Goal: Task Accomplishment & Management: Use online tool/utility

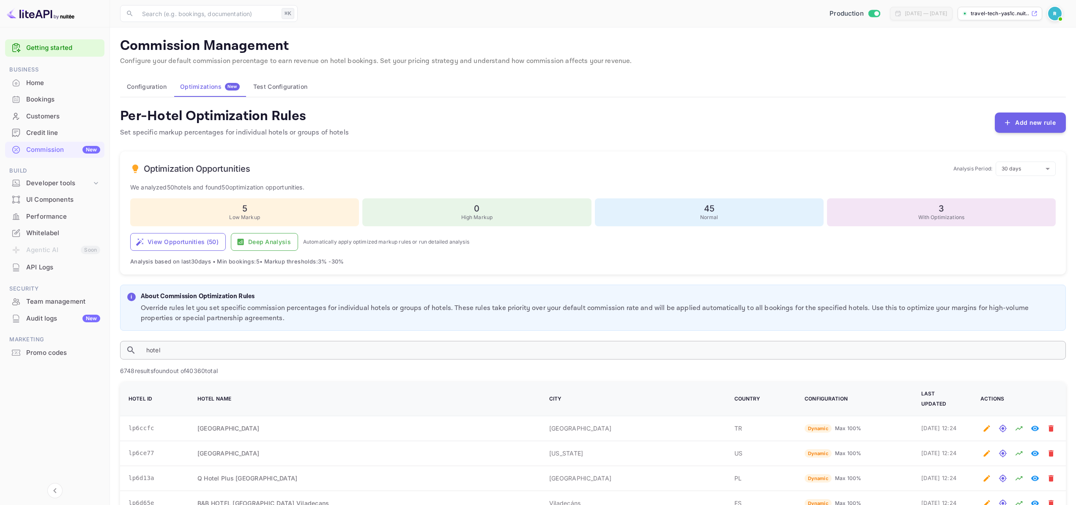
click at [218, 350] on input "hotel" at bounding box center [603, 350] width 927 height 19
paste input "lp1be07"
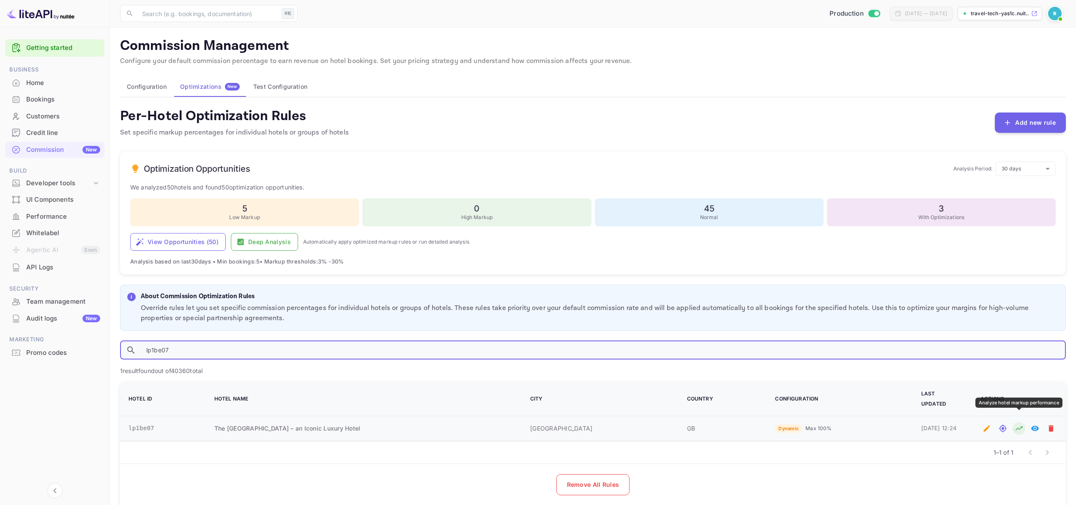
type input "lp1be07"
click at [1024, 422] on button "Analyze hotel markup performance" at bounding box center [1019, 428] width 13 height 13
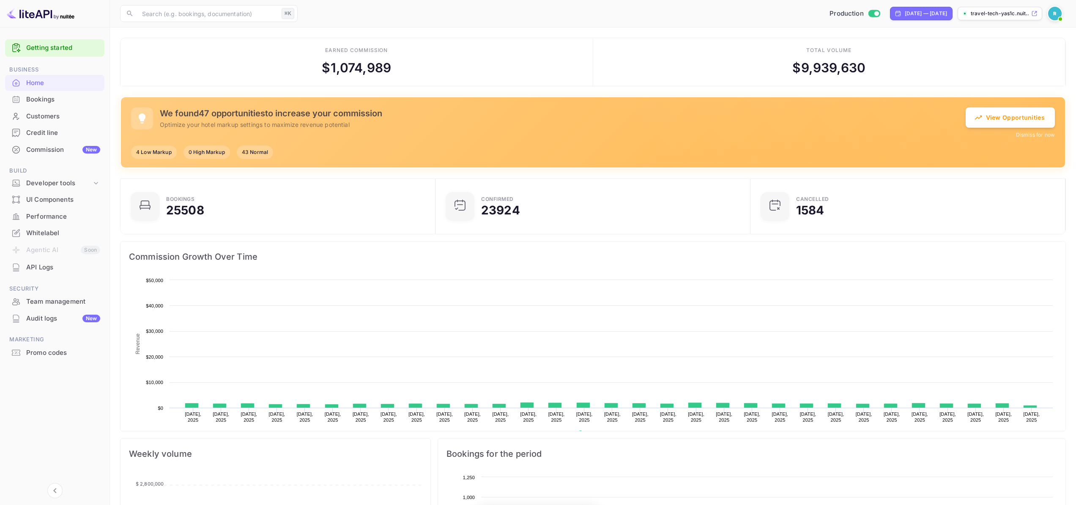
scroll to position [7, 7]
click at [48, 156] on div "Commission New" at bounding box center [54, 150] width 99 height 16
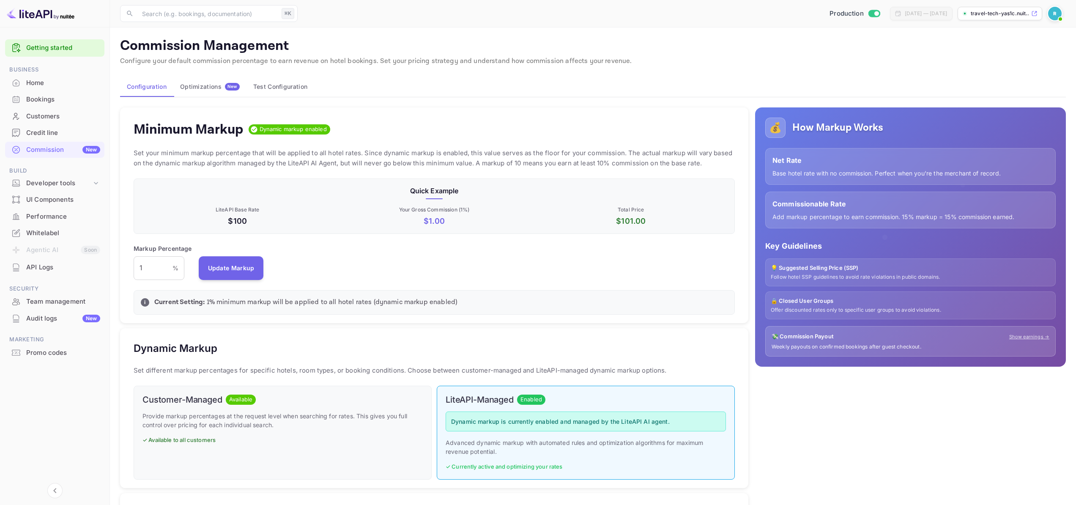
scroll to position [144, 595]
click at [203, 82] on button "Optimizations New" at bounding box center [209, 87] width 73 height 20
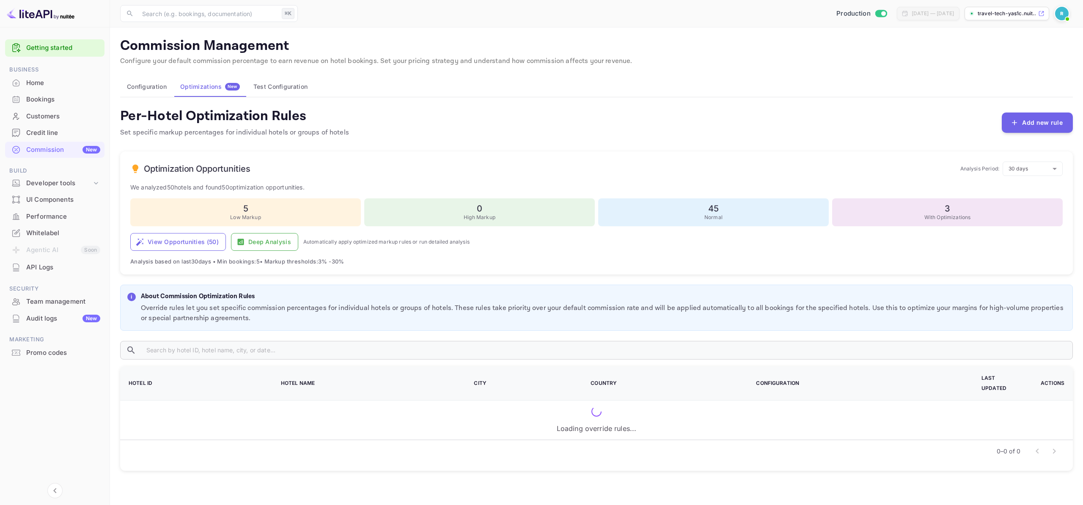
click at [251, 332] on div "Per-Hotel Optimization Rules Set specific markup percentages for individual hot…" at bounding box center [596, 288] width 953 height 363
click at [246, 354] on input "text" at bounding box center [606, 350] width 933 height 19
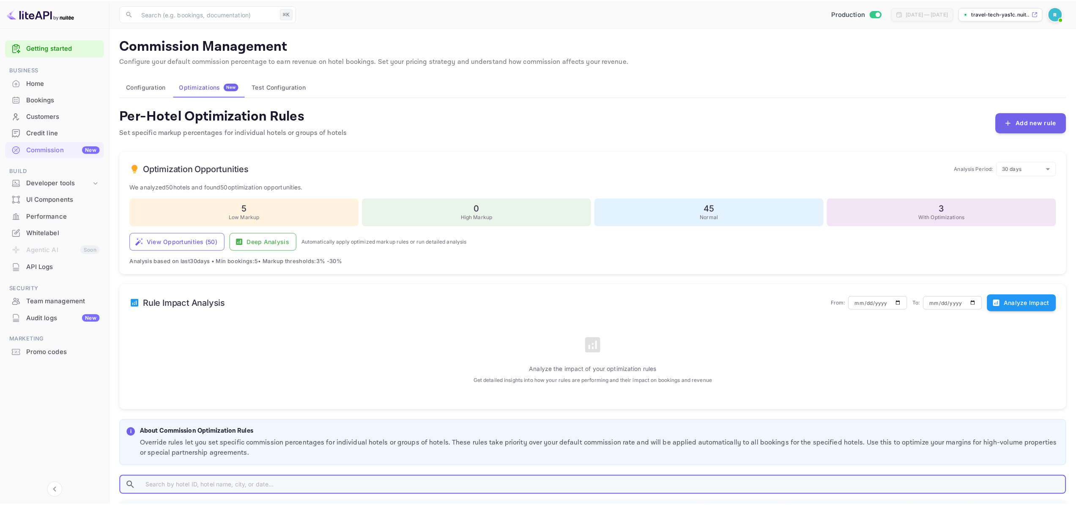
paste input "lp1be07"
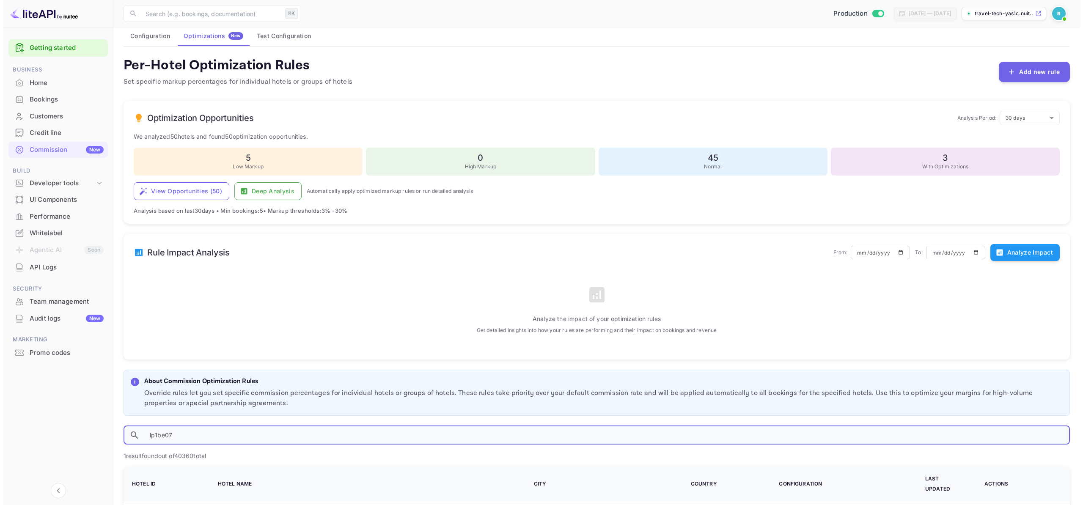
scroll to position [154, 0]
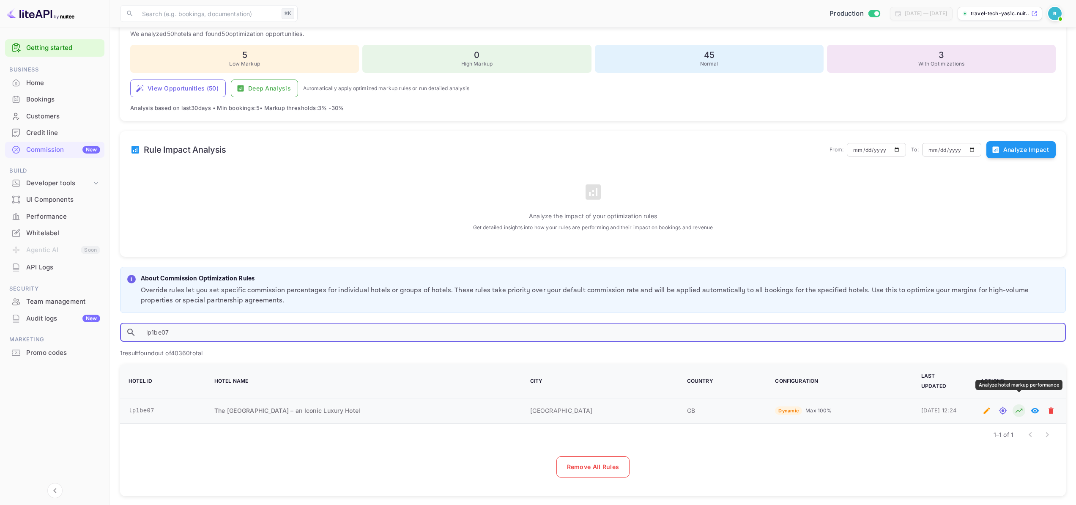
type input "lp1be07"
click at [1017, 409] on icon "Analyze hotel markup performance" at bounding box center [1019, 411] width 7 height 4
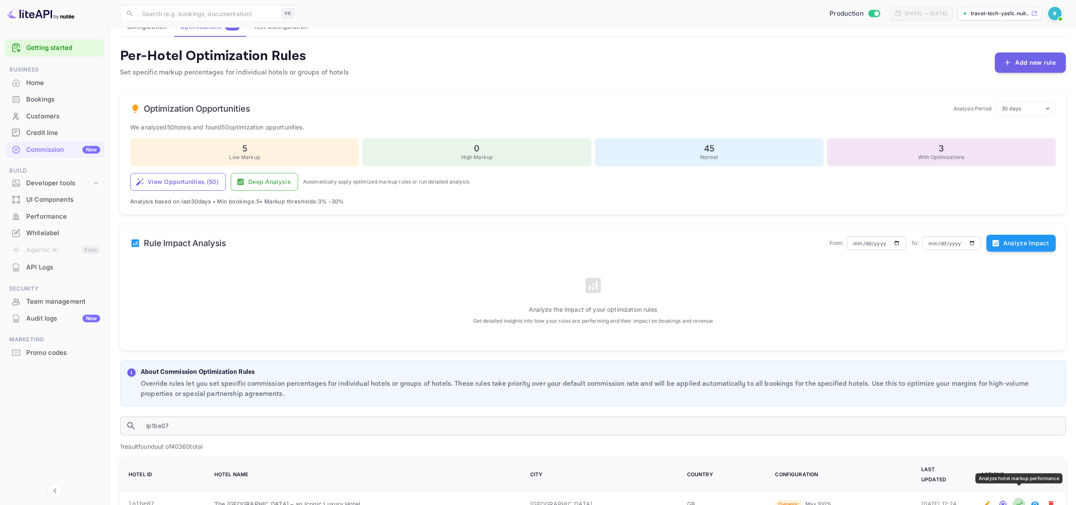
scroll to position [0, 0]
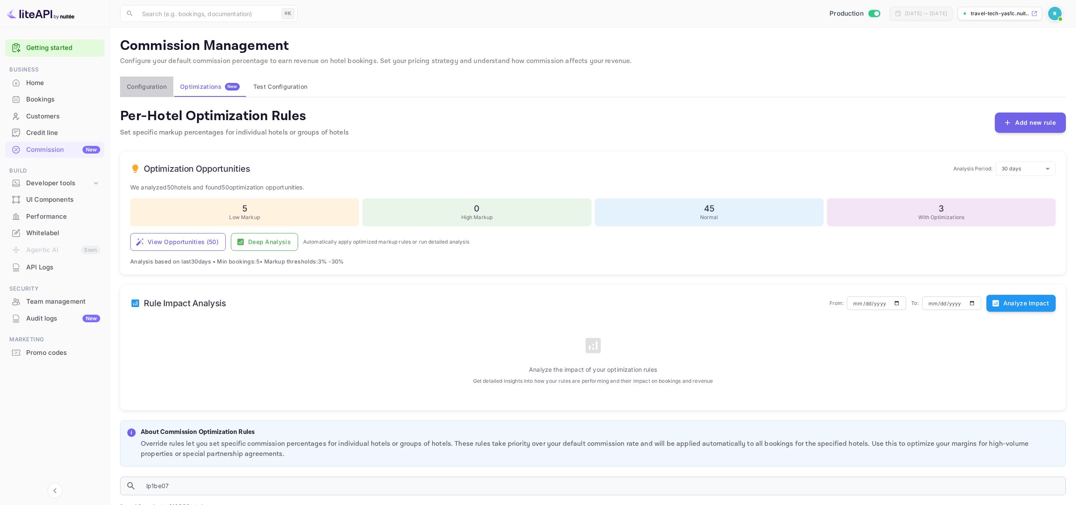
click at [139, 82] on button "Configuration" at bounding box center [146, 87] width 53 height 20
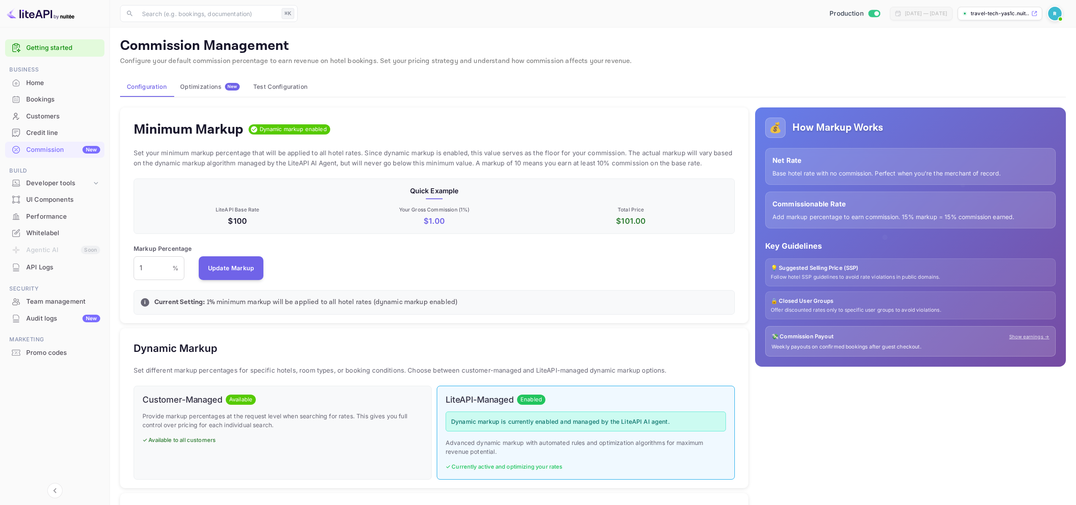
scroll to position [144, 595]
drag, startPoint x: 444, startPoint y: 221, endPoint x: 414, endPoint y: 222, distance: 30.5
click at [414, 222] on p "$ 1.00" at bounding box center [434, 220] width 193 height 11
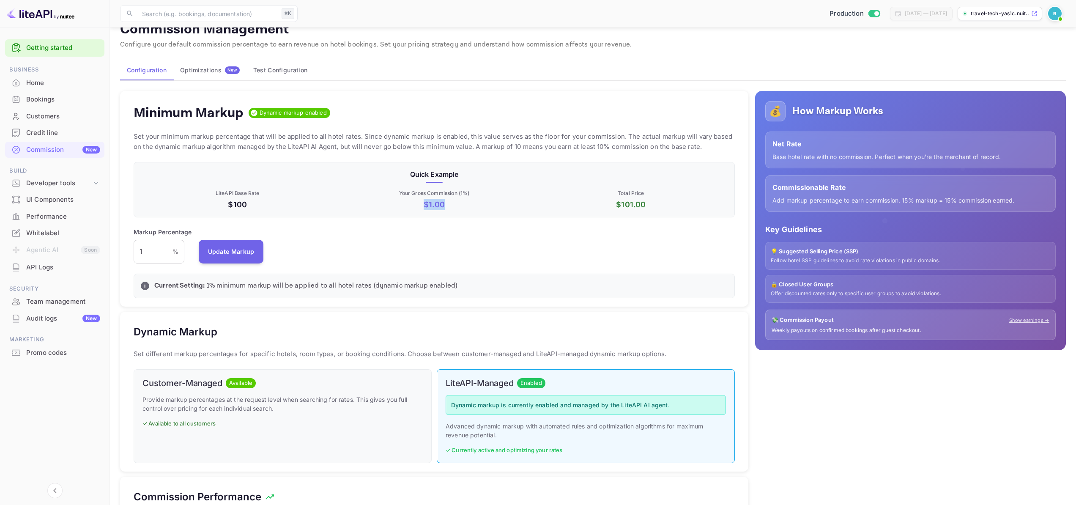
scroll to position [18, 0]
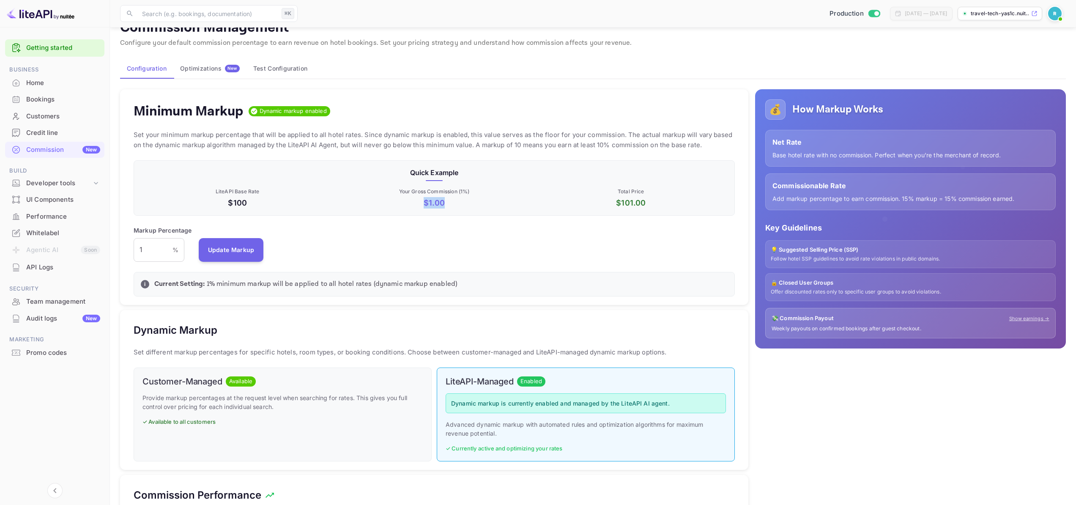
click at [215, 73] on button "Optimizations New" at bounding box center [209, 68] width 73 height 20
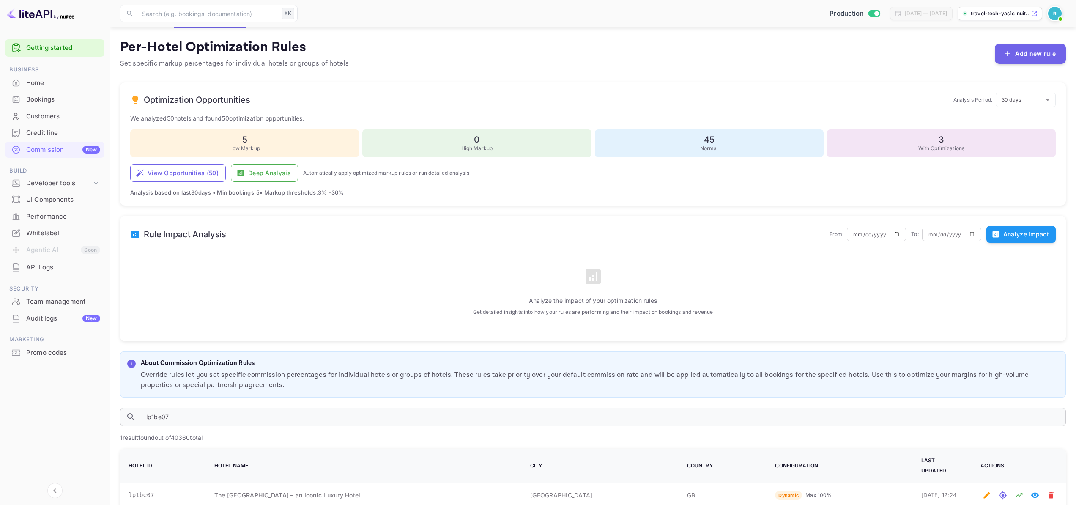
scroll to position [154, 0]
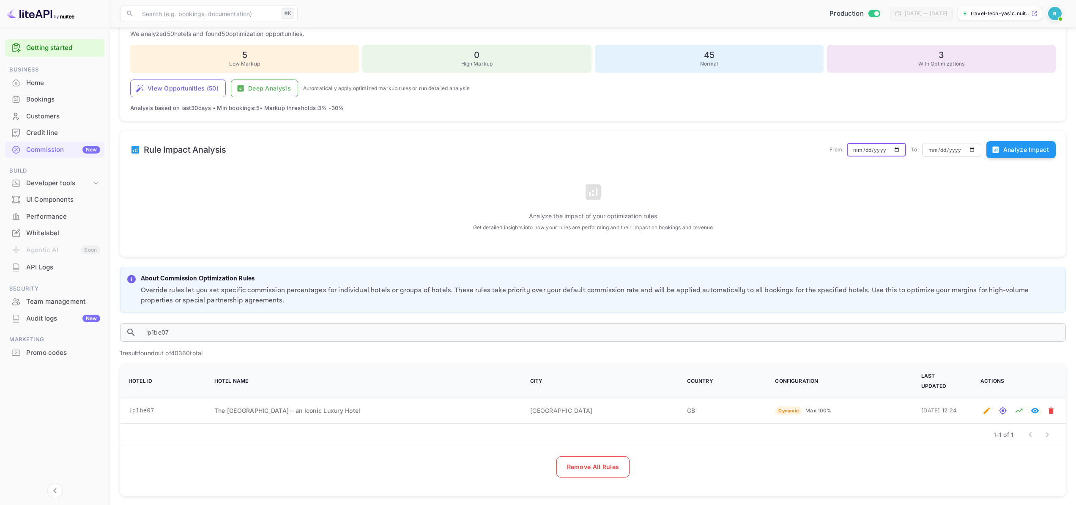
click at [867, 152] on input "[DATE]" at bounding box center [876, 150] width 59 height 14
click at [899, 150] on input "[DATE]" at bounding box center [876, 150] width 59 height 14
type input "[DATE]"
click at [1001, 148] on button "Analyze Impact" at bounding box center [1021, 149] width 69 height 17
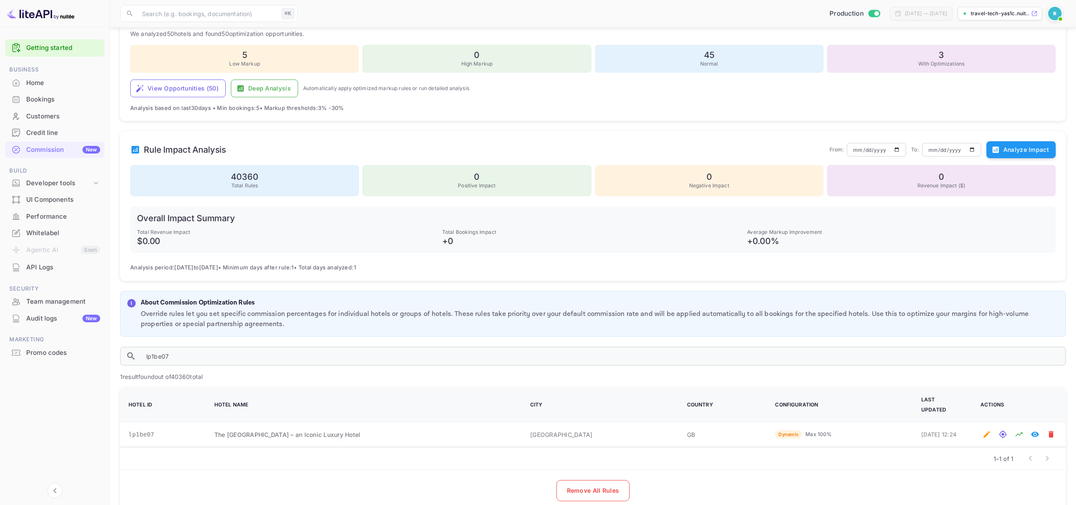
scroll to position [174, 0]
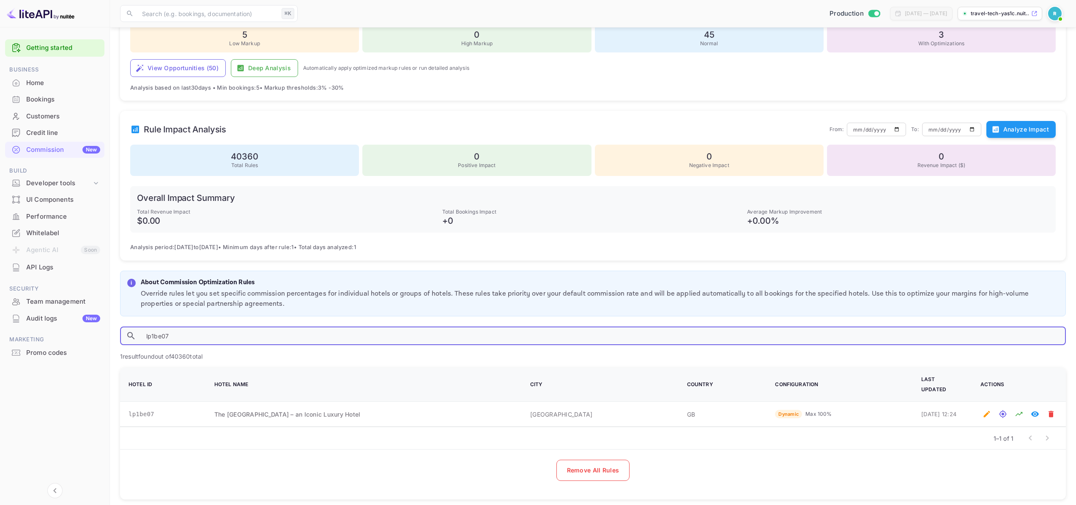
click at [169, 334] on input "lp1be07" at bounding box center [603, 336] width 927 height 19
drag, startPoint x: 164, startPoint y: 336, endPoint x: 102, endPoint y: 331, distance: 62.4
click at [102, 331] on div "Getting started Business Home Bookings Customers Credit line Commission New Bui…" at bounding box center [538, 170] width 1076 height 689
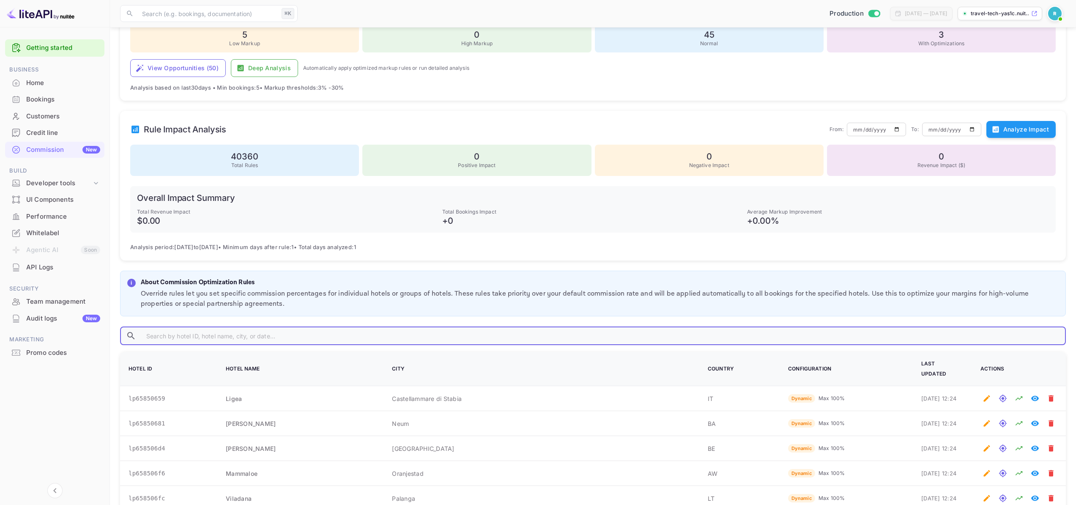
paste input "lp1be07"
type input "lp1be07"
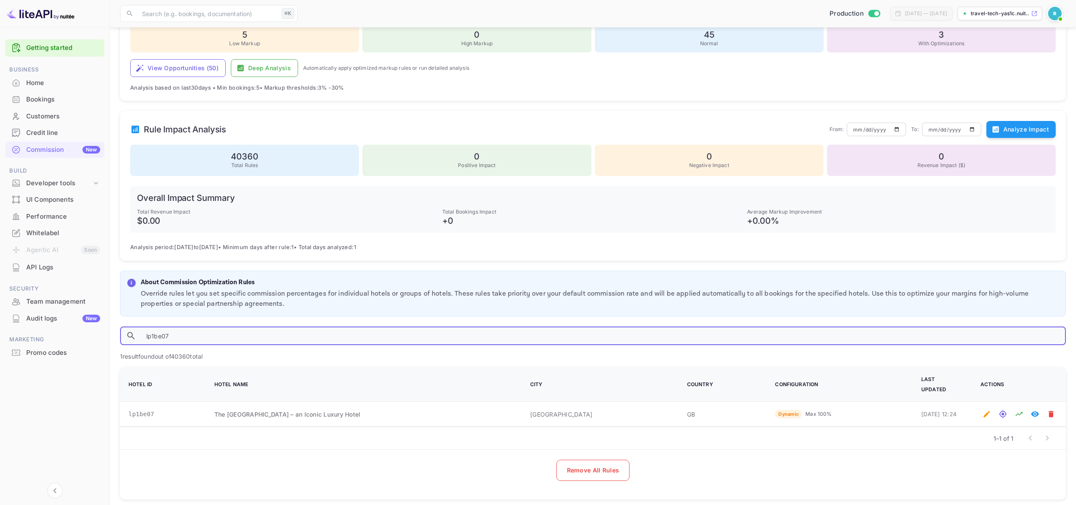
click at [912, 175] on div "0 Revenue Impact ($)" at bounding box center [941, 160] width 229 height 31
click at [924, 164] on p "Revenue Impact ($)" at bounding box center [941, 166] width 215 height 8
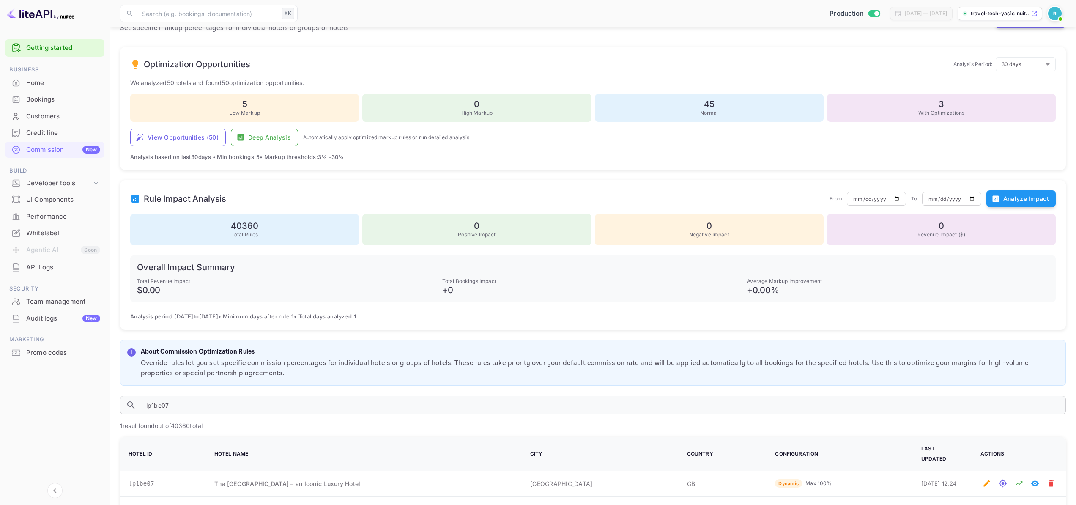
scroll to position [1, 0]
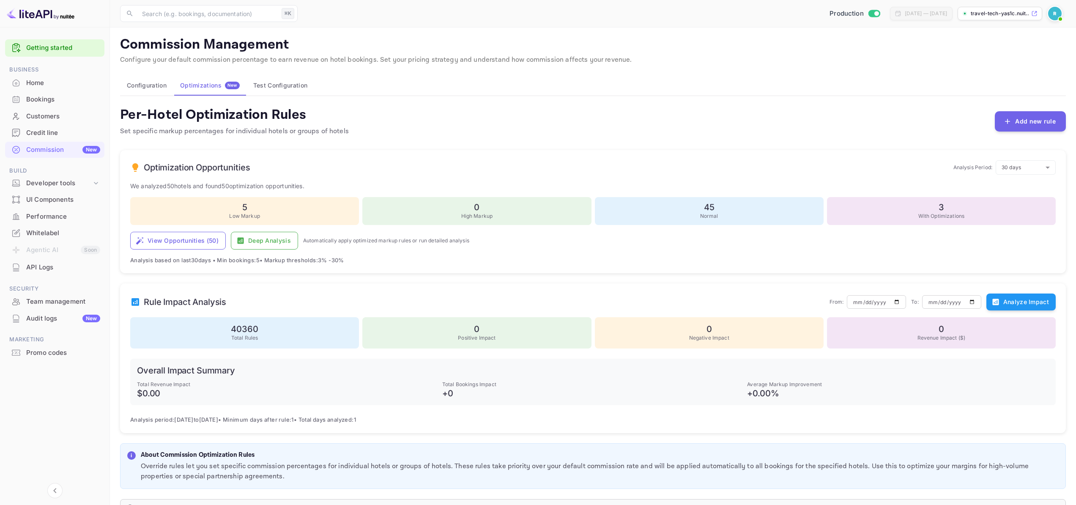
click at [926, 218] on p "With Optimizations" at bounding box center [941, 216] width 219 height 8
click at [926, 217] on p "With Optimizations" at bounding box center [941, 216] width 219 height 8
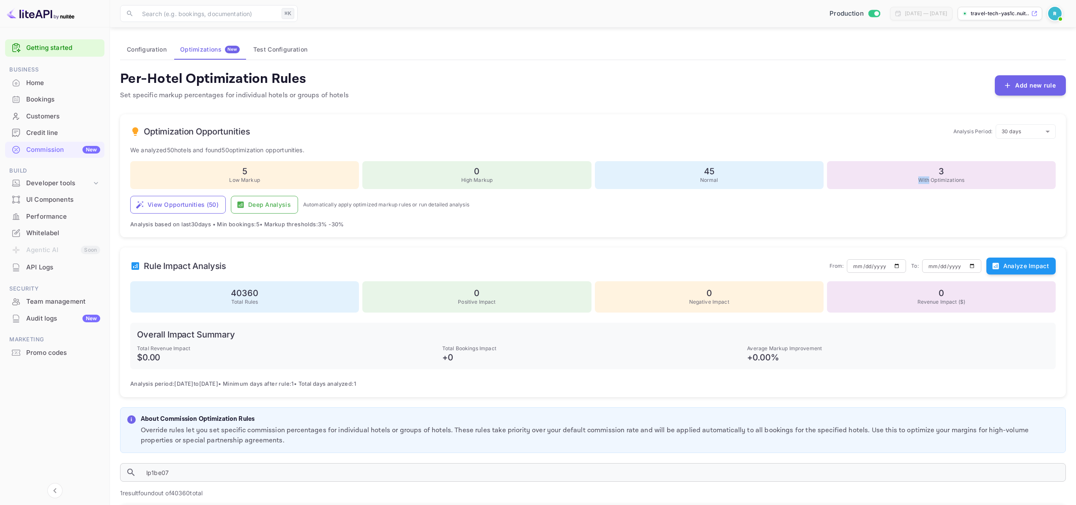
scroll to position [77, 0]
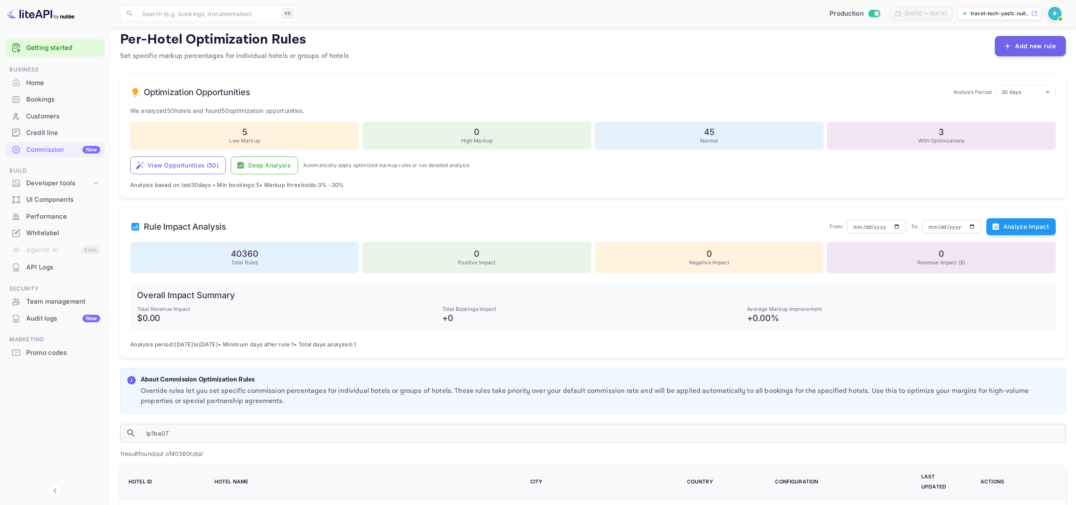
click at [768, 261] on p "Negative Impact" at bounding box center [709, 263] width 215 height 8
click at [1002, 226] on button "Analyze Impact" at bounding box center [1021, 226] width 69 height 17
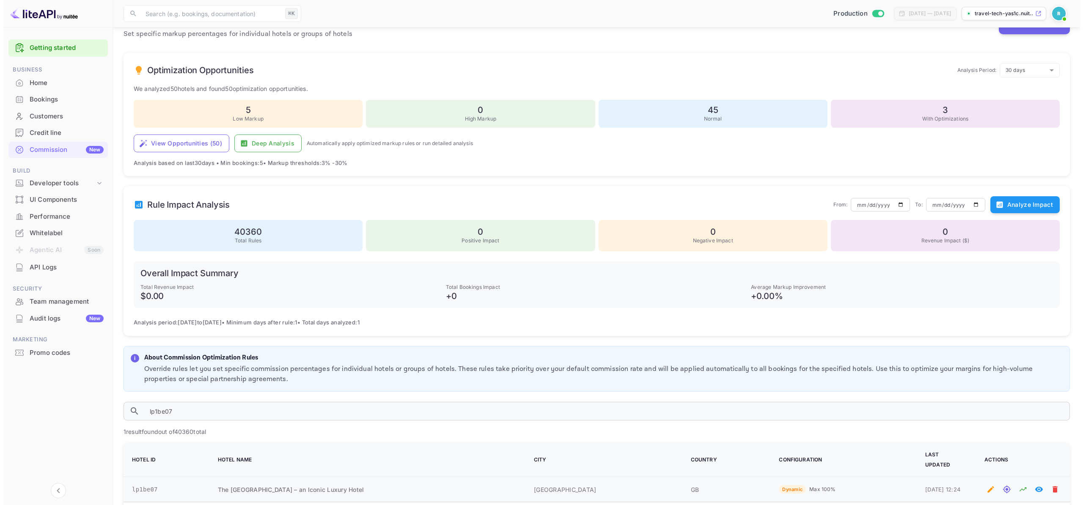
scroll to position [166, 0]
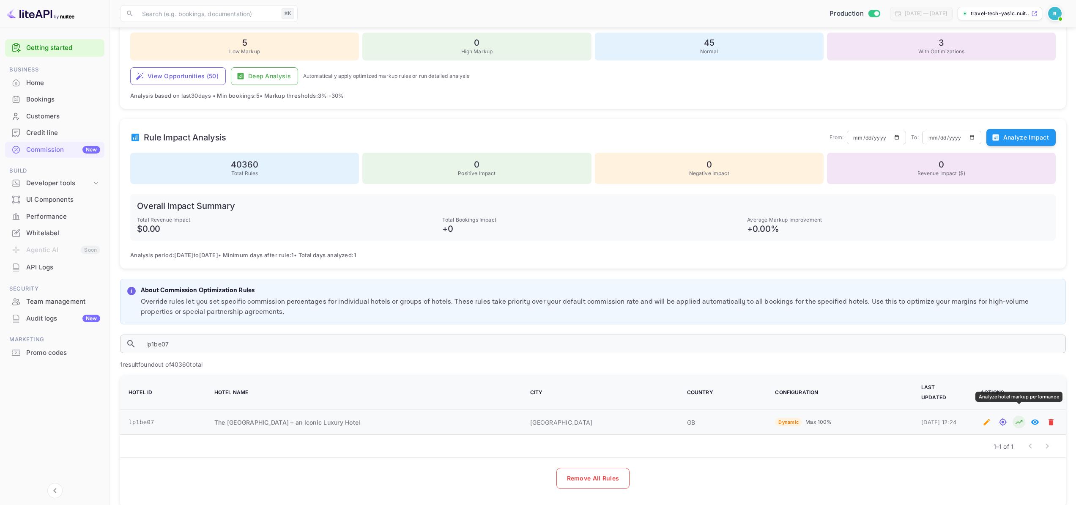
click at [1015, 418] on icon "Analyze hotel markup performance" at bounding box center [1019, 422] width 8 height 8
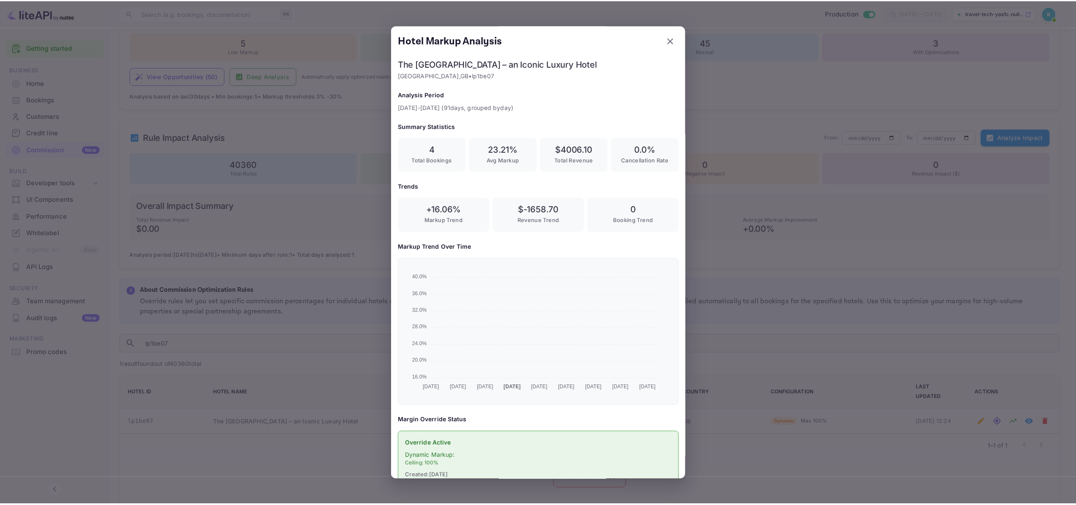
scroll to position [140, 269]
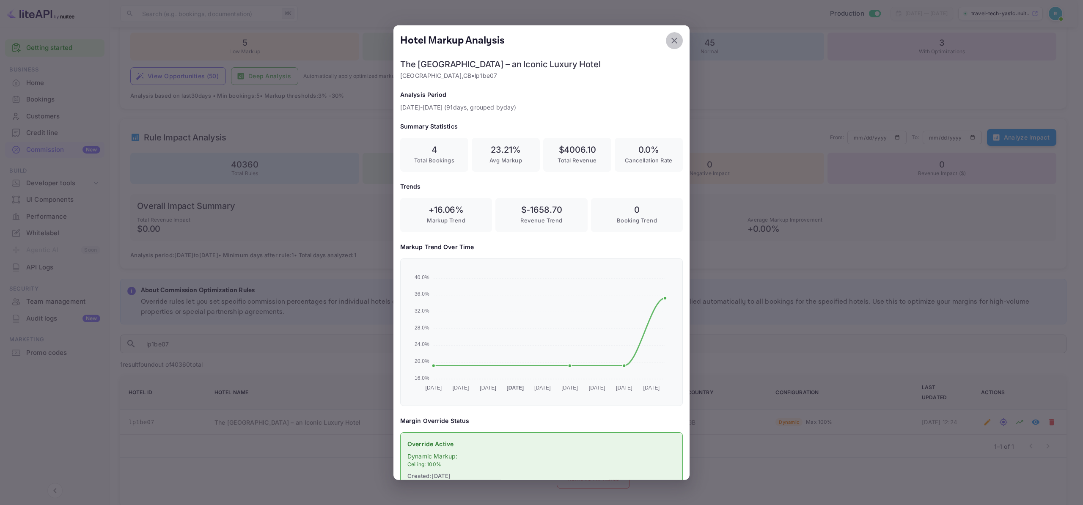
click at [669, 38] on icon "button" at bounding box center [674, 41] width 10 height 10
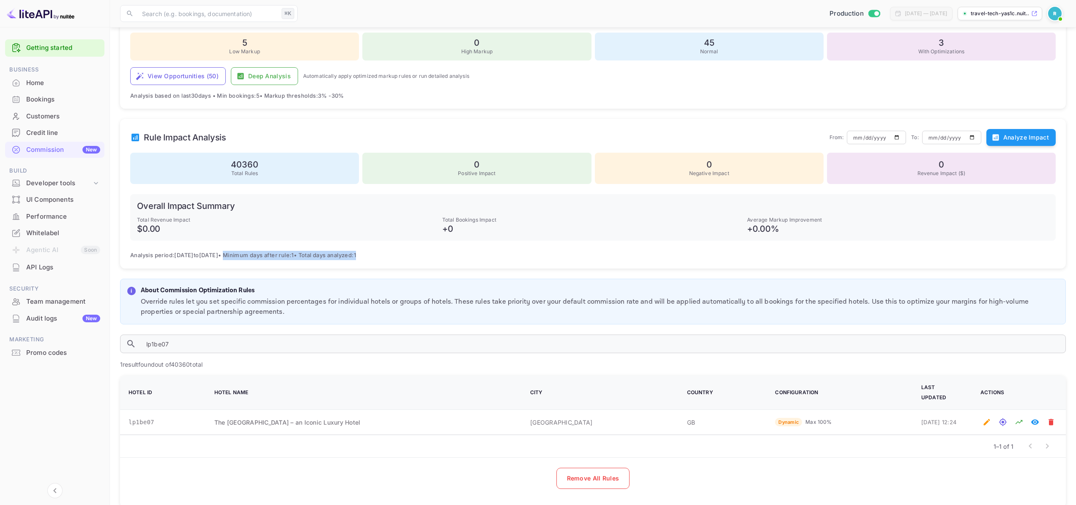
drag, startPoint x: 255, startPoint y: 256, endPoint x: 426, endPoint y: 259, distance: 170.5
click at [426, 259] on span "Analysis period: [DATE] to [DATE] • Minimum days after rule: 1 • Total days ana…" at bounding box center [593, 255] width 926 height 9
copy span "Minimum days after rule: 1 • Total days analyzed: 1"
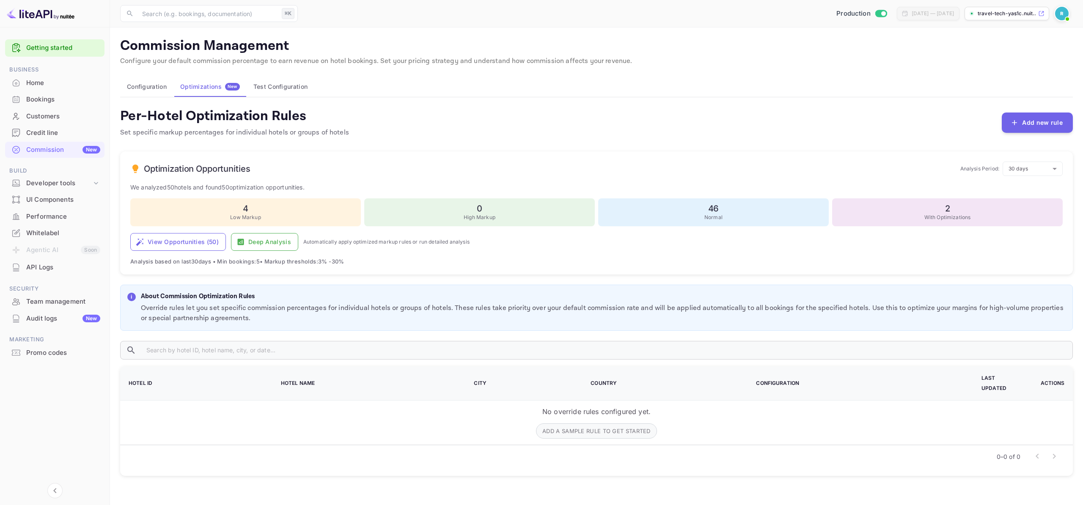
click at [959, 207] on h6 "2" at bounding box center [947, 208] width 220 height 10
click at [936, 208] on h6 "2" at bounding box center [947, 208] width 220 height 10
click at [262, 223] on div "4 Low Markup" at bounding box center [245, 212] width 231 height 28
click at [261, 215] on p "Low Markup" at bounding box center [245, 218] width 220 height 8
